Goal: Find specific page/section: Find specific page/section

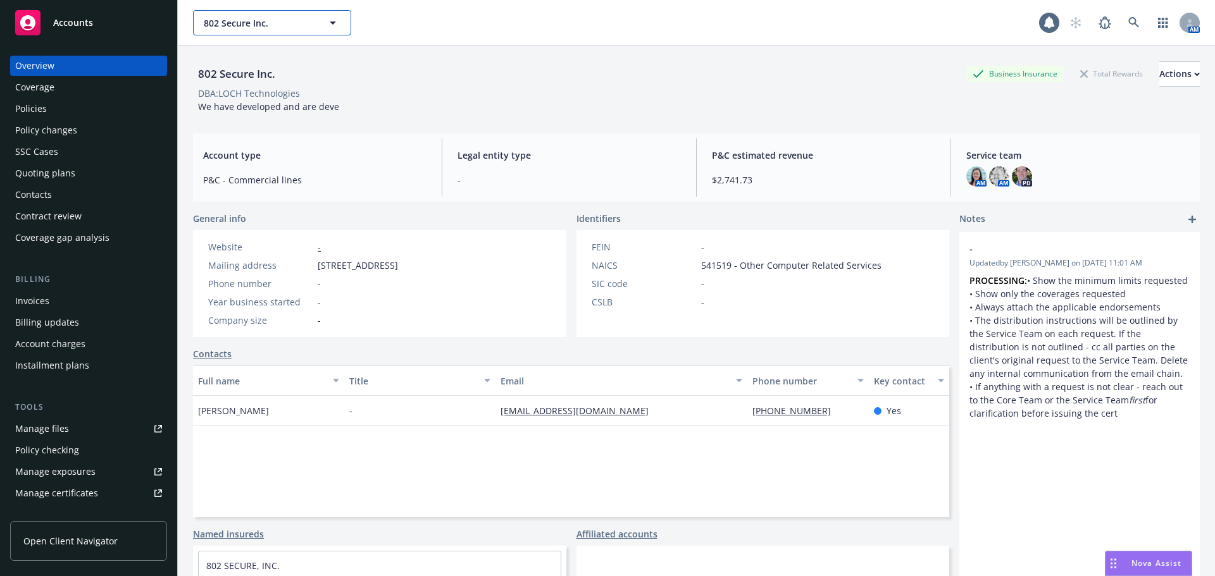
drag, startPoint x: 0, startPoint y: 0, endPoint x: 240, endPoint y: 26, distance: 241.2
click at [240, 26] on span "802 Secure Inc." at bounding box center [258, 22] width 109 height 13
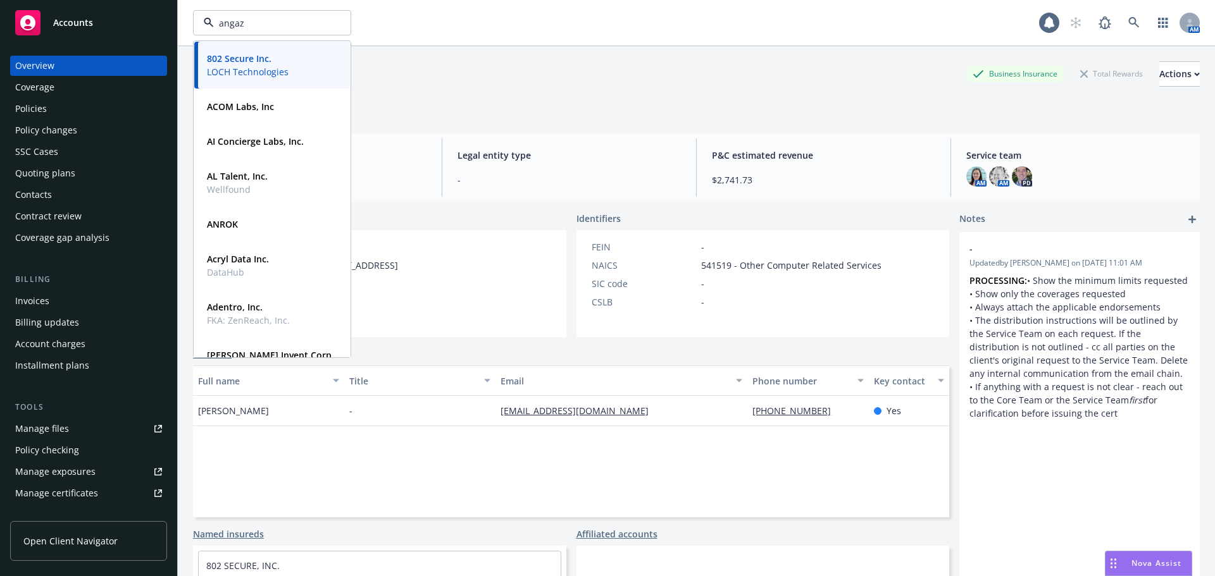
type input "angaza"
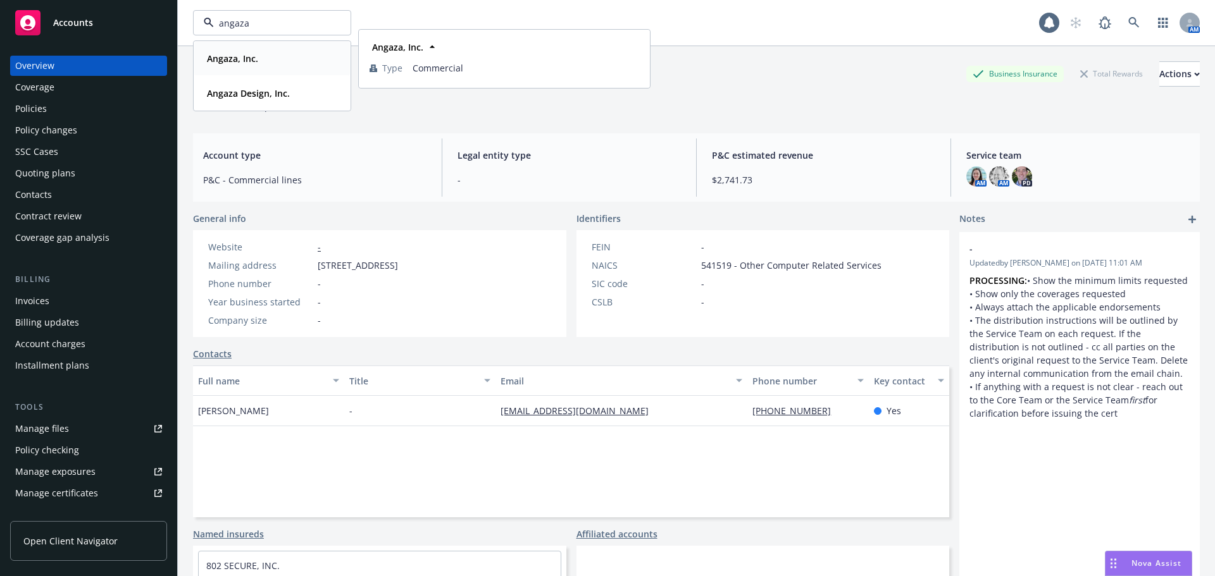
click at [252, 56] on strong "Angaza, Inc." at bounding box center [232, 59] width 51 height 12
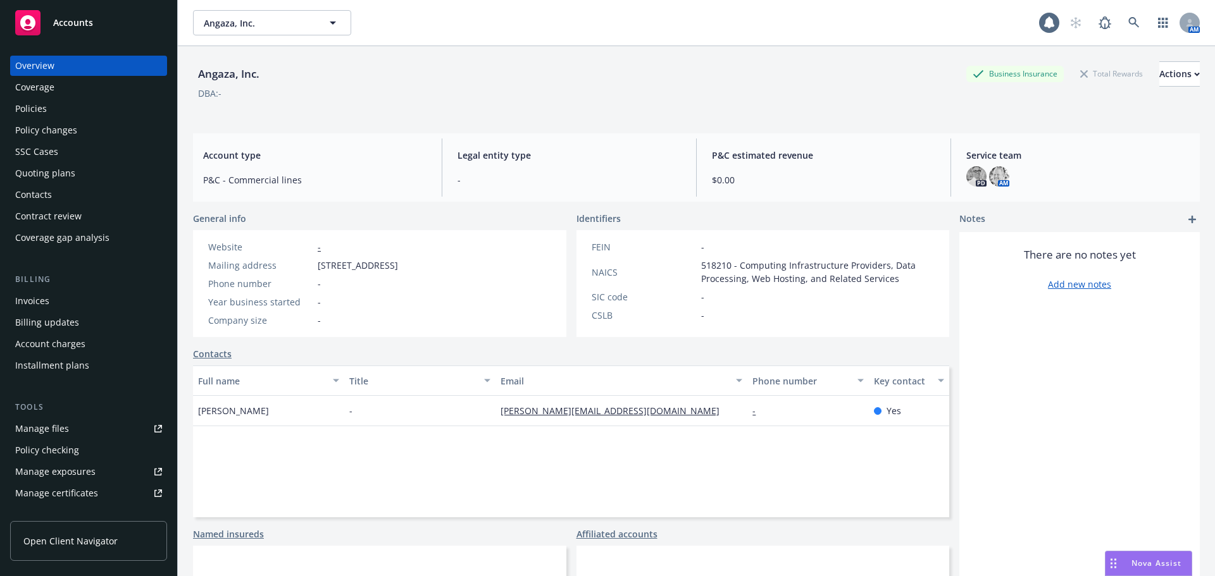
click at [61, 108] on div "Policies" at bounding box center [88, 109] width 147 height 20
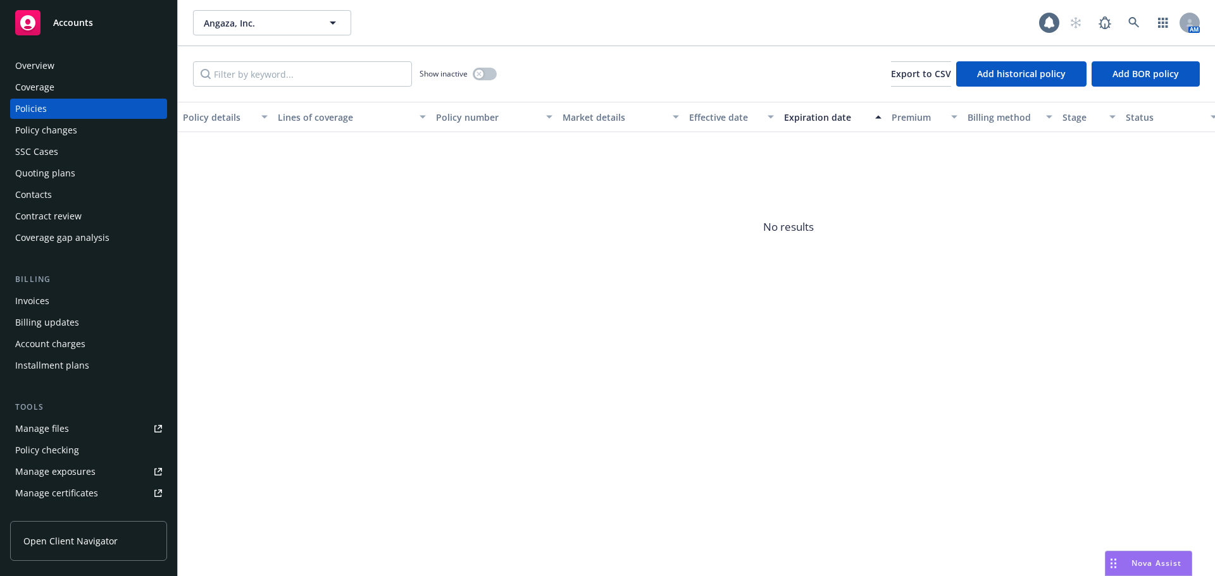
click at [59, 175] on div "Quoting plans" at bounding box center [45, 173] width 60 height 20
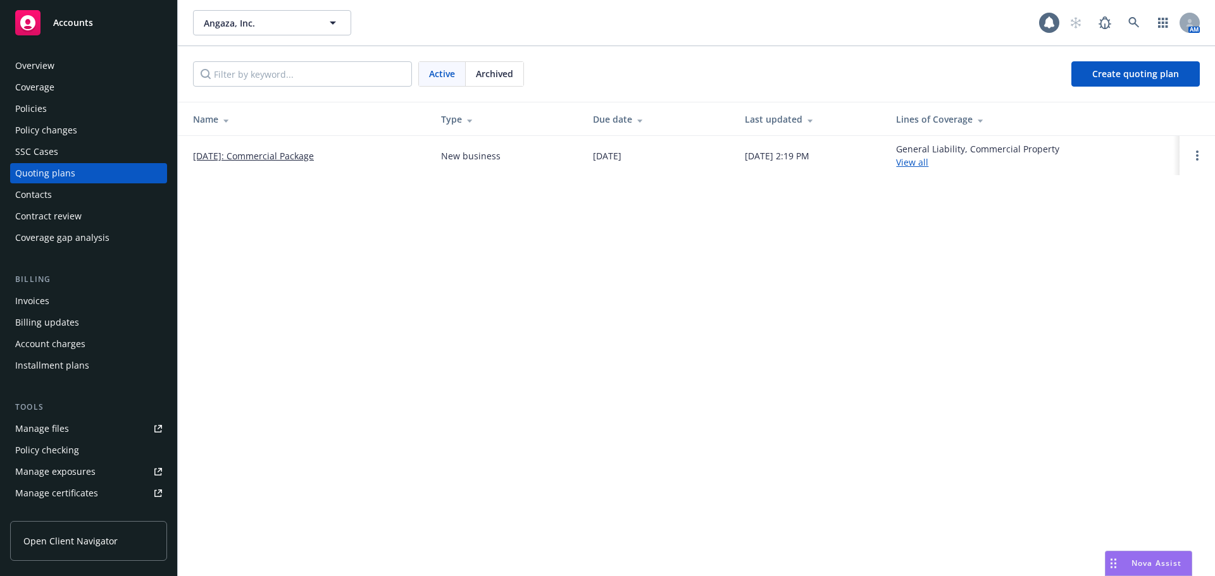
click at [61, 105] on div "Policies" at bounding box center [88, 109] width 147 height 20
